Goal: Task Accomplishment & Management: Manage account settings

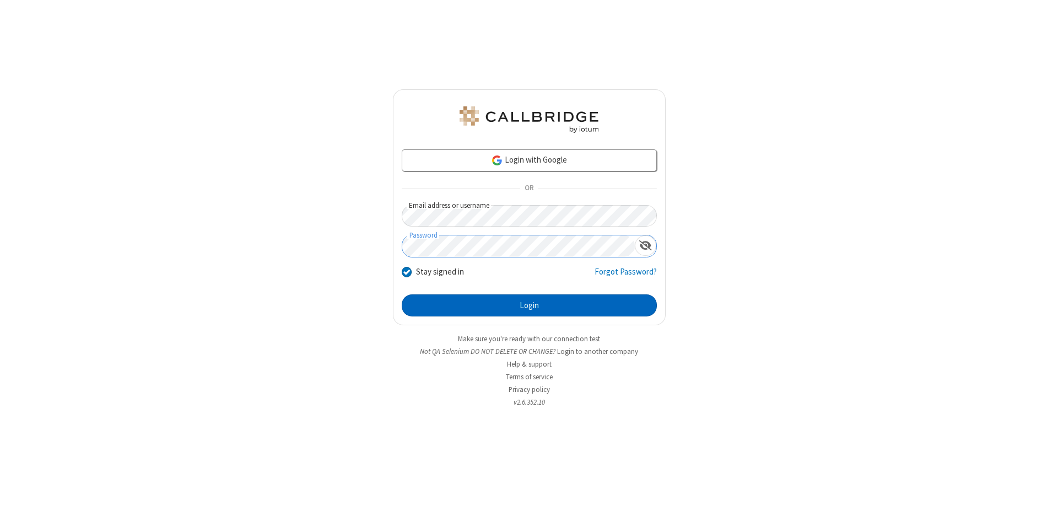
click at [529, 305] on button "Login" at bounding box center [529, 305] width 255 height 22
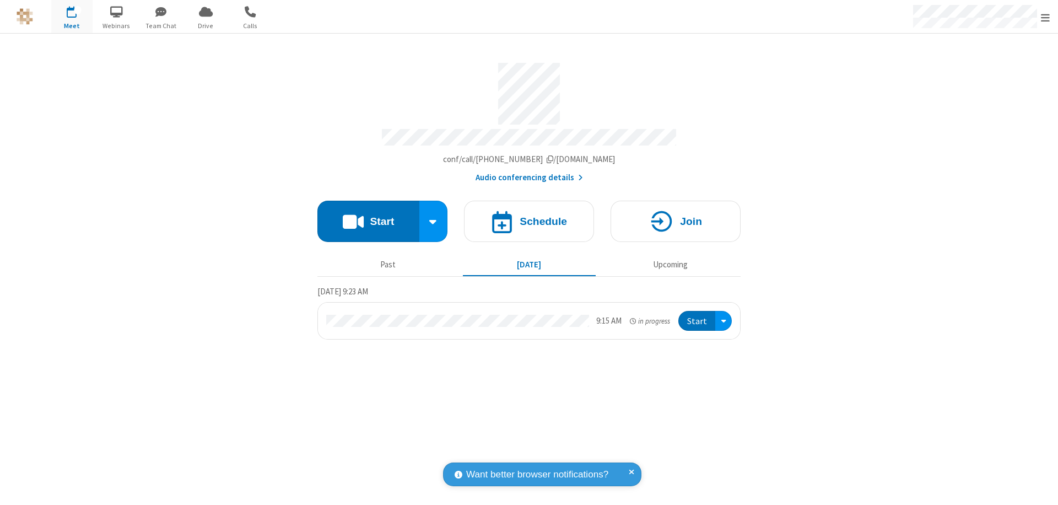
click at [1046, 17] on span "Open menu" at bounding box center [1045, 17] width 9 height 11
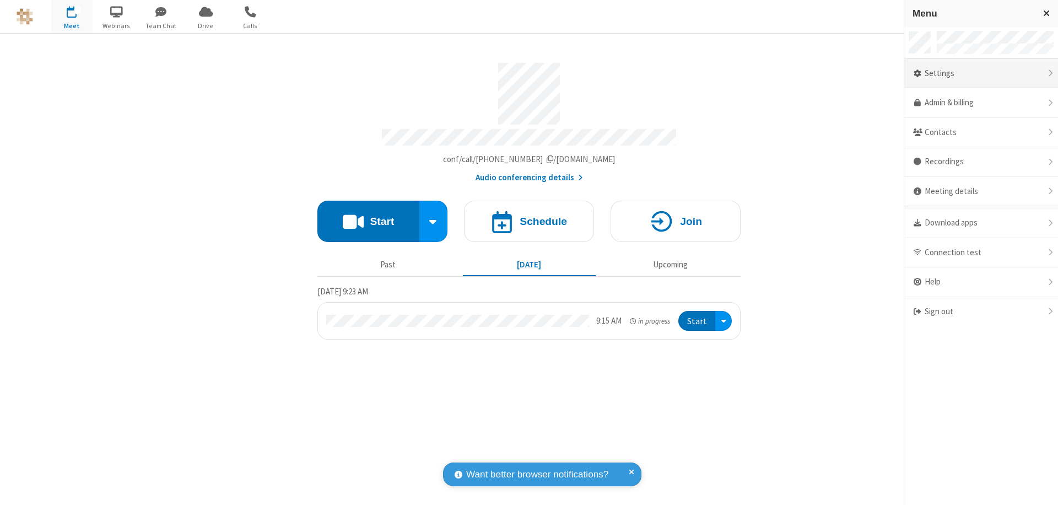
click at [981, 73] on div "Settings" at bounding box center [981, 74] width 154 height 30
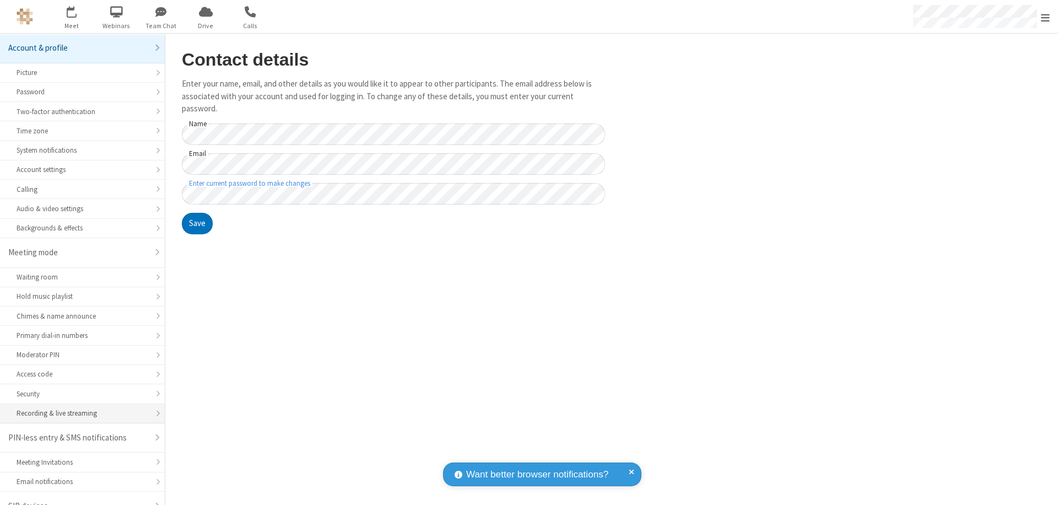
click at [78, 408] on div "Recording & live streaming" at bounding box center [83, 413] width 132 height 10
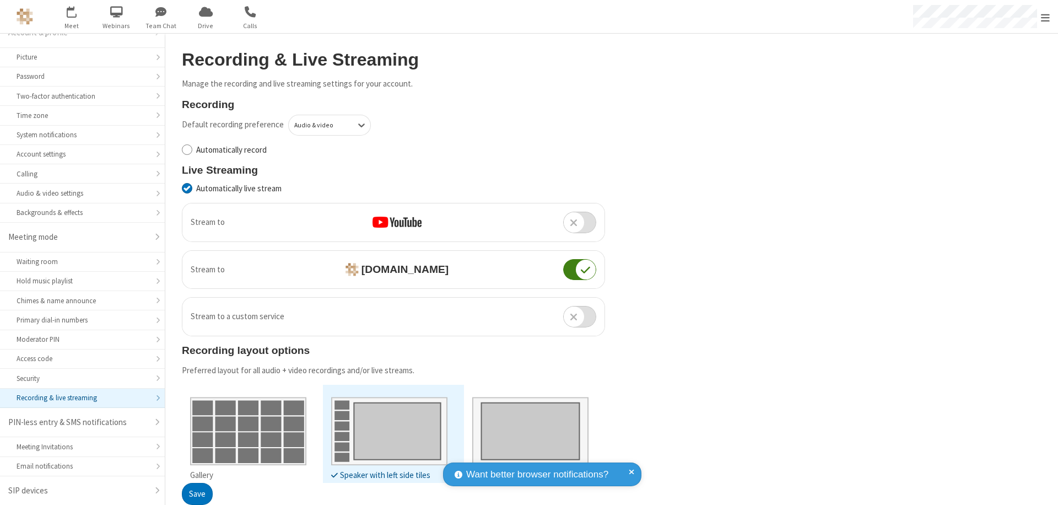
click at [187, 149] on input "Automatically record" at bounding box center [187, 150] width 10 height 12
checkbox input "true"
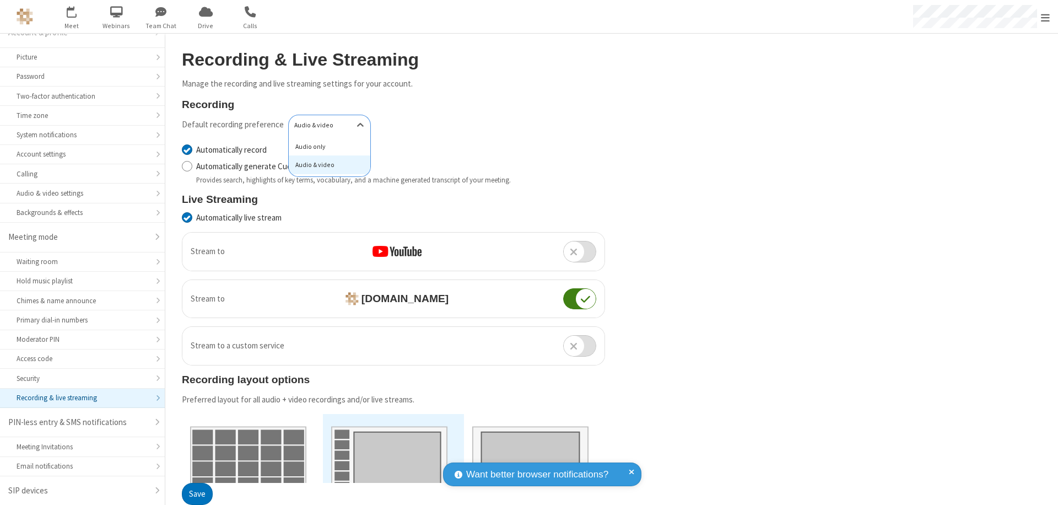
click at [326, 146] on div "Audio only" at bounding box center [330, 146] width 82 height 19
click at [197, 494] on button "Save" at bounding box center [197, 494] width 31 height 22
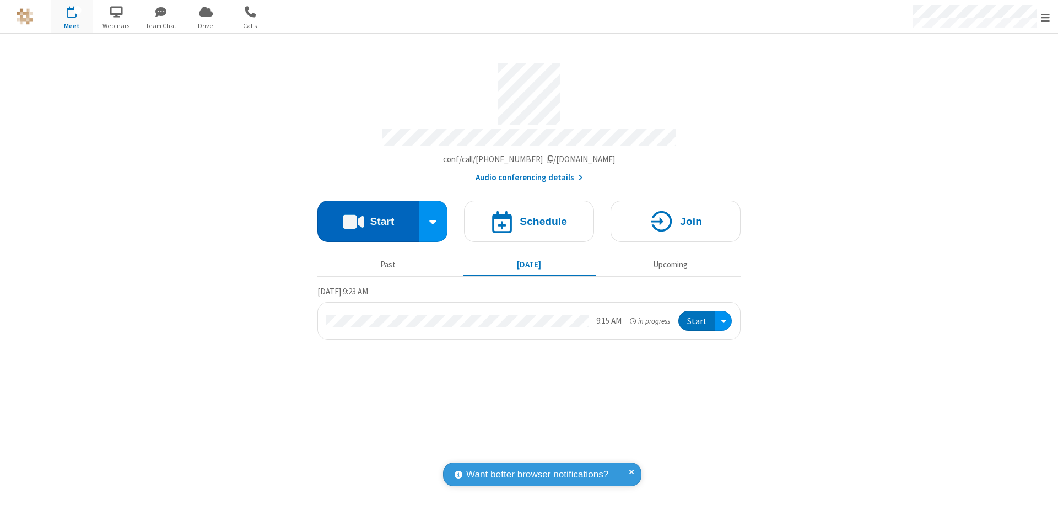
click at [368, 216] on button "Start" at bounding box center [368, 221] width 102 height 41
